Goal: Transaction & Acquisition: Purchase product/service

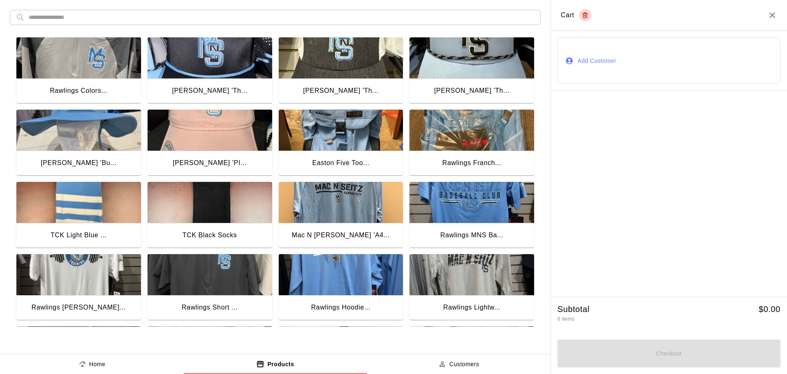
click at [453, 369] on button "Customers" at bounding box center [459, 364] width 184 height 20
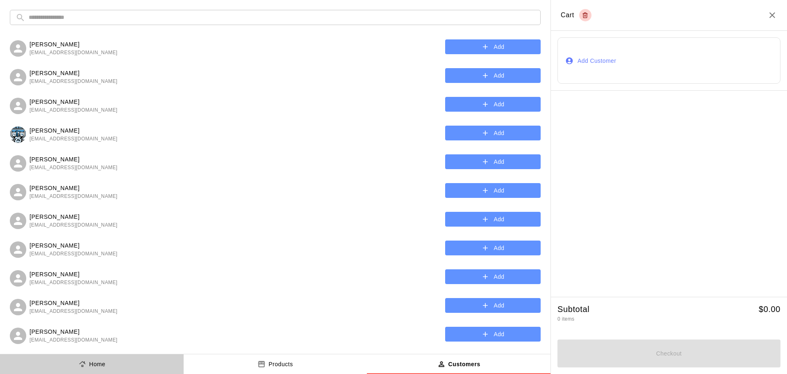
click at [136, 366] on button "Home" at bounding box center [92, 364] width 184 height 20
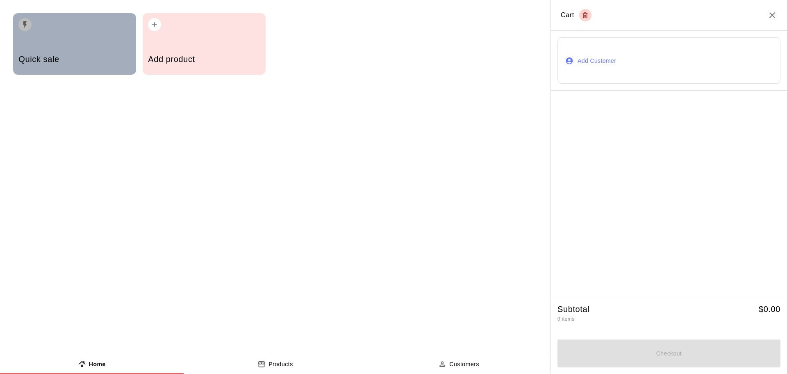
click at [75, 27] on div "button" at bounding box center [74, 22] width 112 height 18
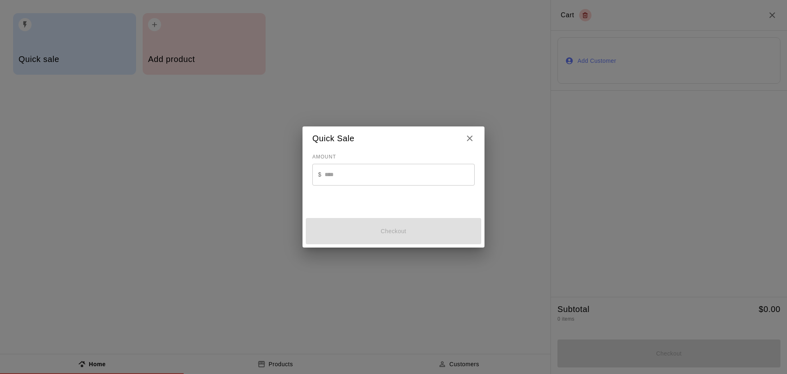
click at [355, 175] on input "text" at bounding box center [400, 175] width 150 height 22
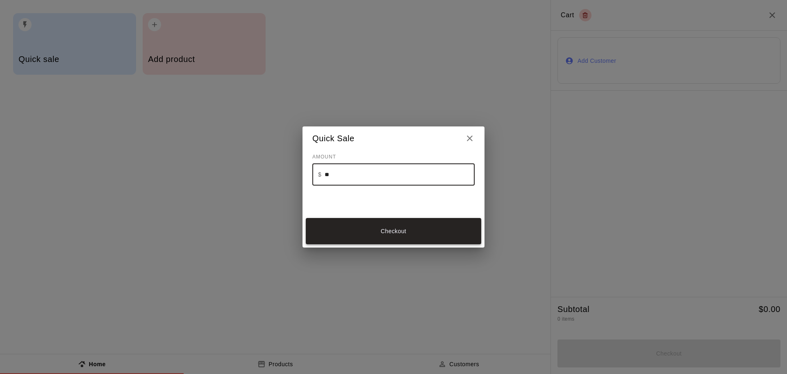
type input "**"
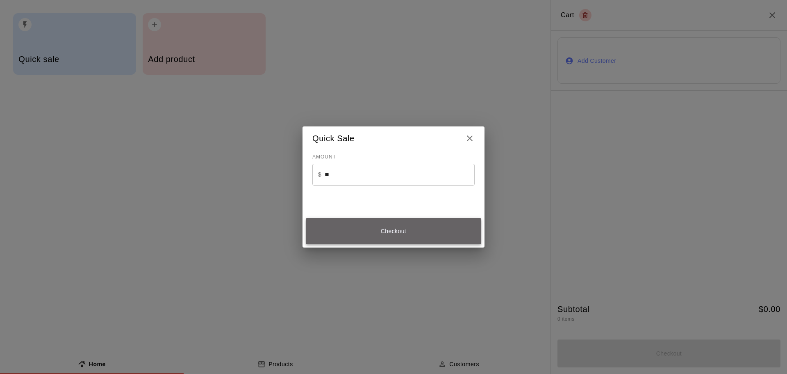
click at [454, 232] on button "Checkout" at bounding box center [393, 231] width 175 height 26
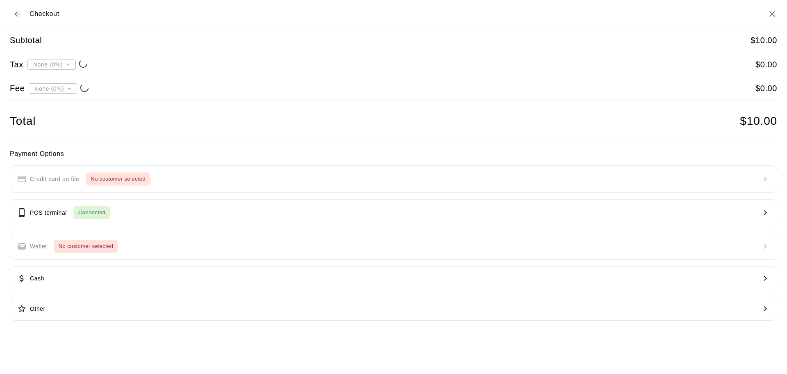
type input "**********"
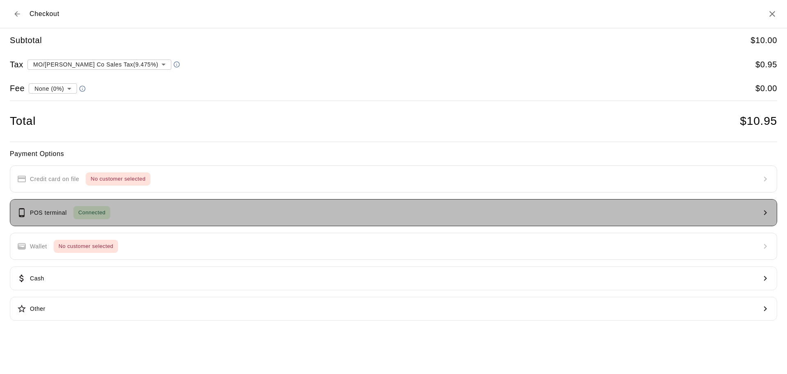
click at [171, 209] on button "POS terminal Connected" at bounding box center [394, 212] width 768 height 27
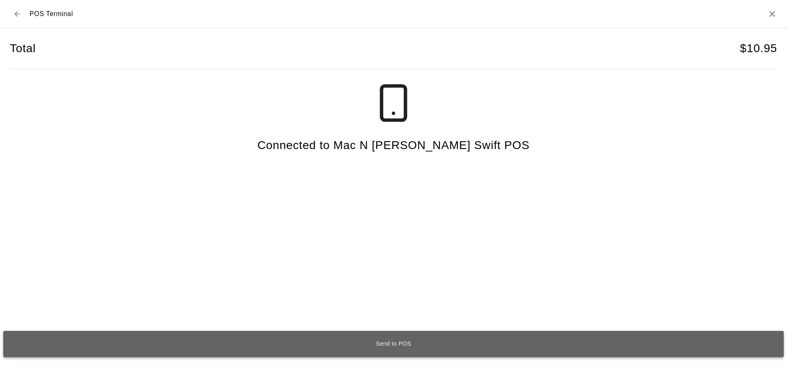
click at [510, 339] on button "Send to POS" at bounding box center [393, 343] width 781 height 26
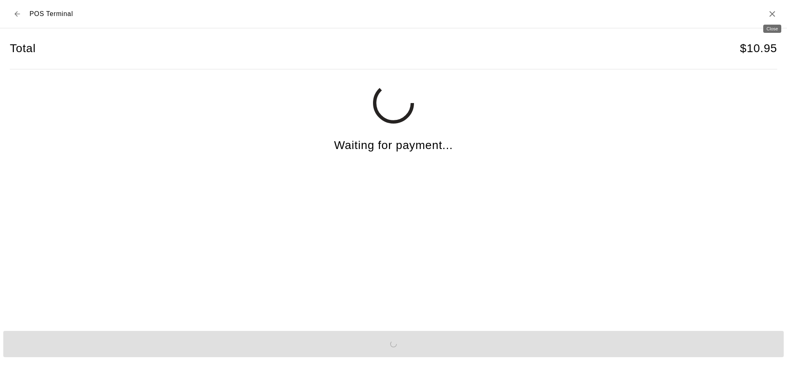
click at [770, 16] on icon "Close" at bounding box center [773, 14] width 6 height 6
click at [774, 16] on icon "Close" at bounding box center [773, 14] width 6 height 6
click at [776, 12] on icon "Close" at bounding box center [773, 14] width 10 height 10
click at [748, 19] on h2 "POS Terminal" at bounding box center [393, 14] width 787 height 28
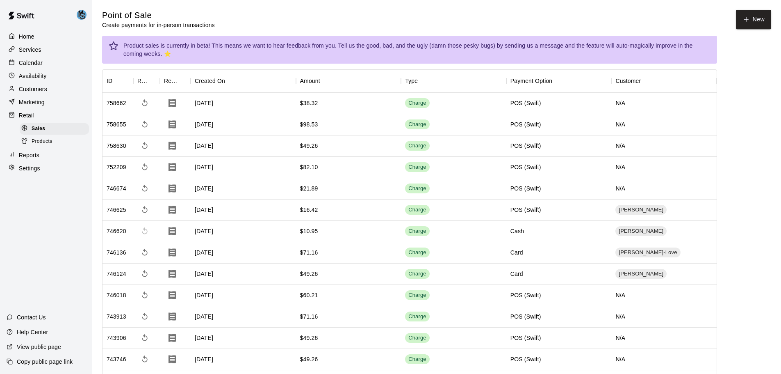
click at [233, 100] on div "[DATE]" at bounding box center [243, 103] width 105 height 21
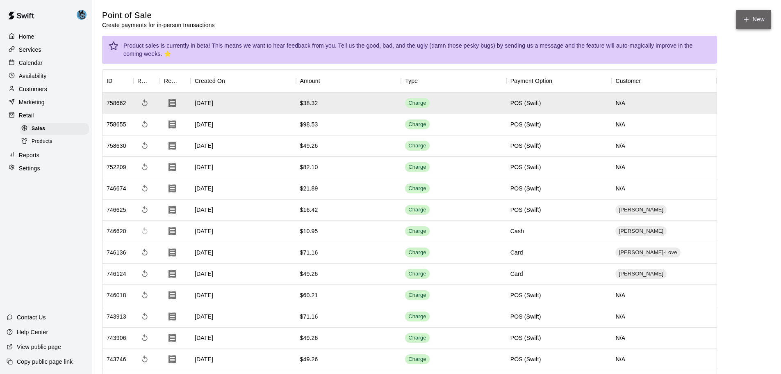
click at [750, 20] on button "New" at bounding box center [753, 19] width 35 height 19
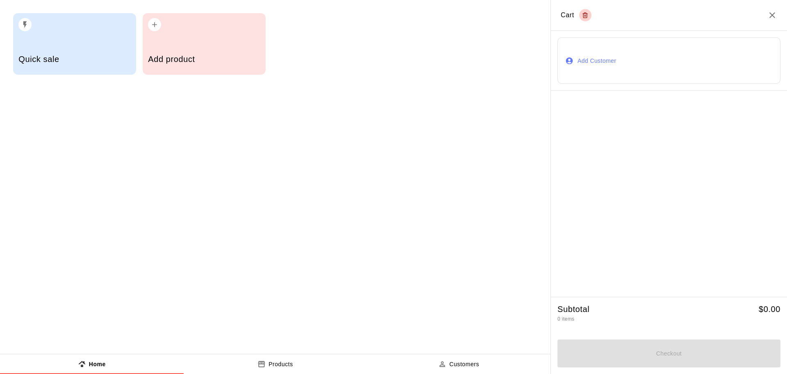
click at [265, 362] on icon "product sales tabs" at bounding box center [261, 364] width 8 height 8
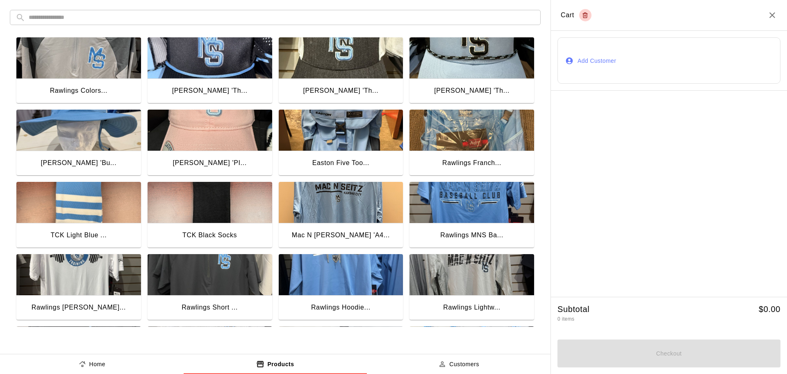
click at [463, 23] on input "text" at bounding box center [282, 17] width 506 height 15
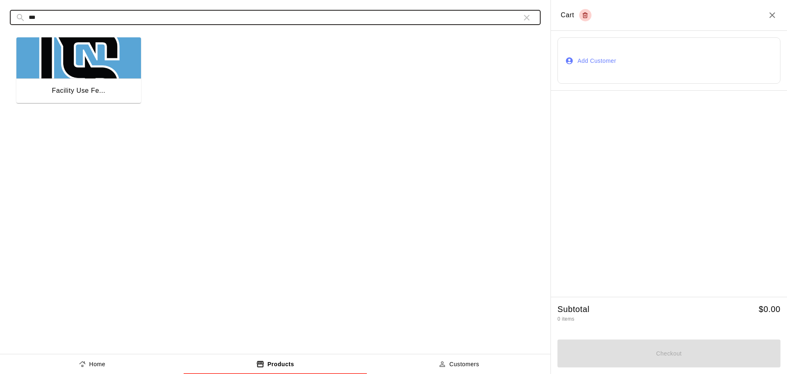
type input "***"
click at [82, 77] on img "button" at bounding box center [78, 57] width 125 height 41
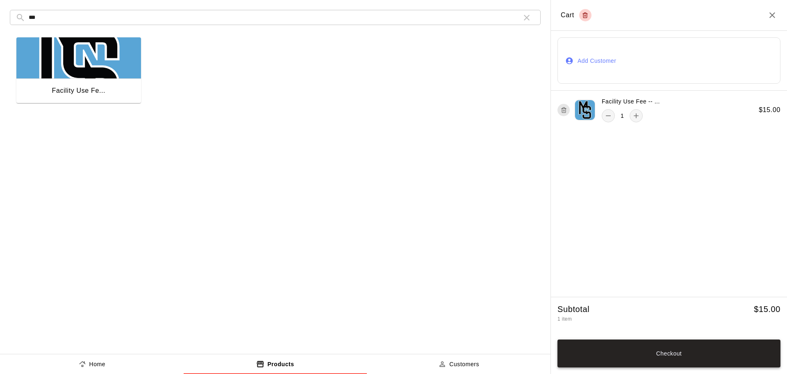
click at [751, 356] on button "Checkout" at bounding box center [669, 353] width 223 height 28
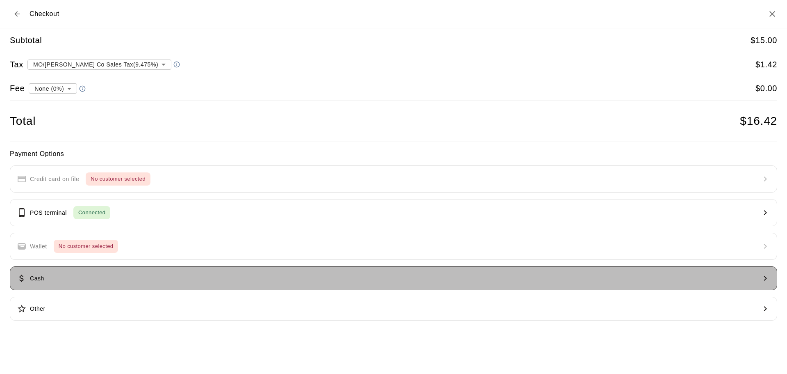
click at [174, 275] on button "Cash" at bounding box center [394, 278] width 768 height 24
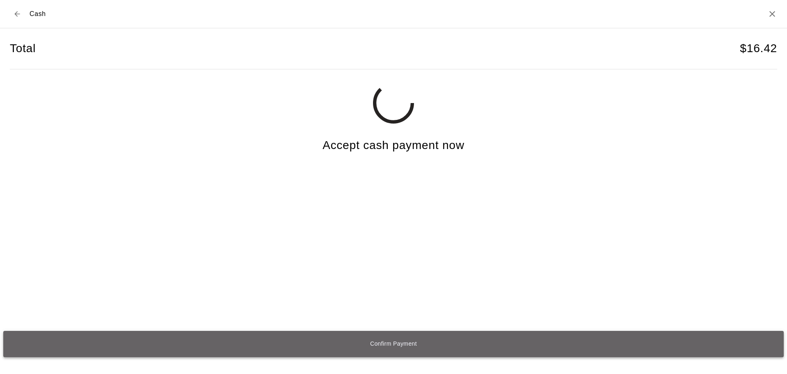
click at [521, 345] on button "Confirm Payment" at bounding box center [393, 343] width 781 height 26
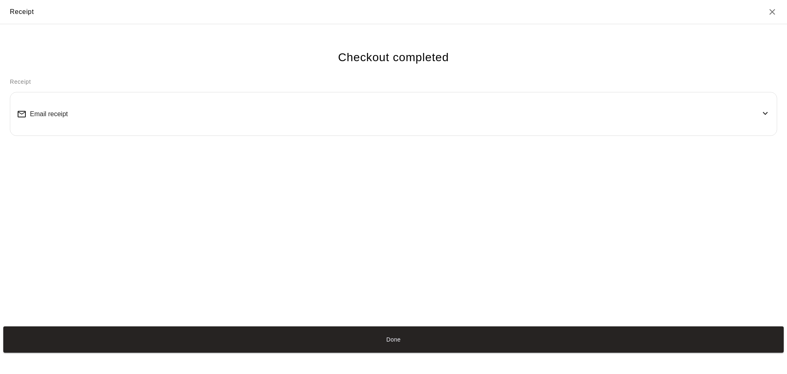
click at [405, 343] on button "Done" at bounding box center [393, 339] width 781 height 26
click at [416, 345] on button "Done" at bounding box center [393, 339] width 781 height 26
click at [405, 339] on button "Done" at bounding box center [393, 339] width 781 height 26
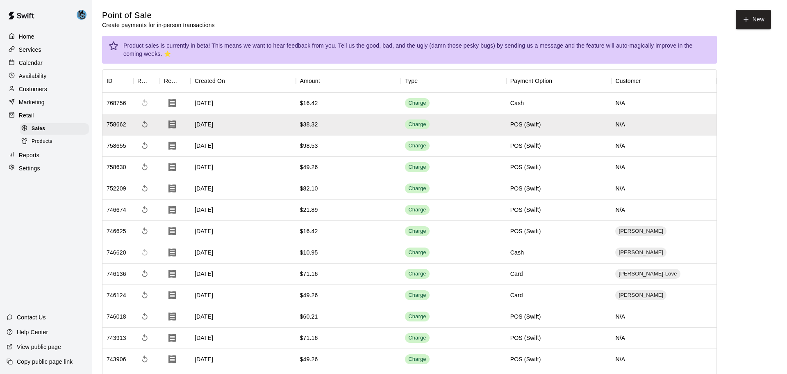
click at [333, 104] on div "Checkout completed Receipt Email receipt" at bounding box center [393, 173] width 787 height 299
